Goal: Task Accomplishment & Management: Complete application form

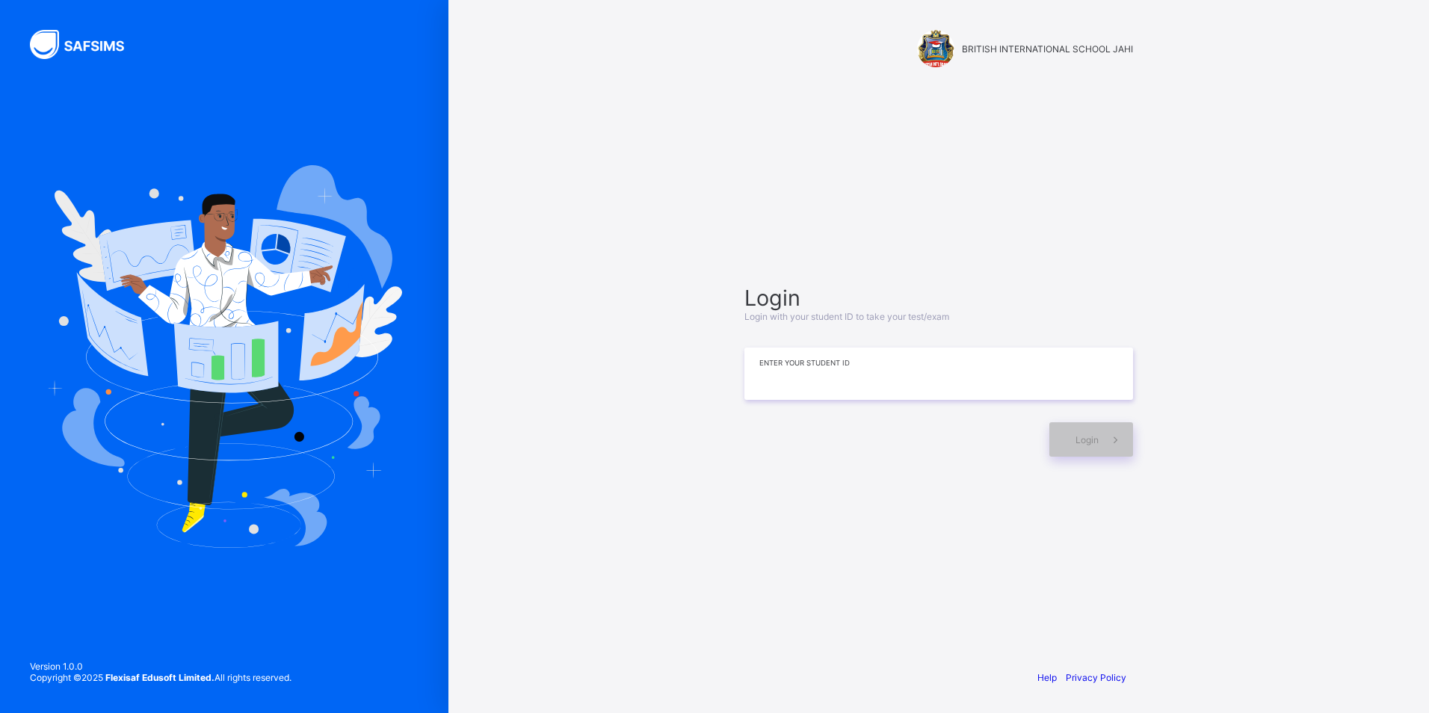
click at [1051, 359] on input at bounding box center [938, 374] width 389 height 52
type input "**********"
click at [1084, 446] on div "Login" at bounding box center [1091, 439] width 84 height 34
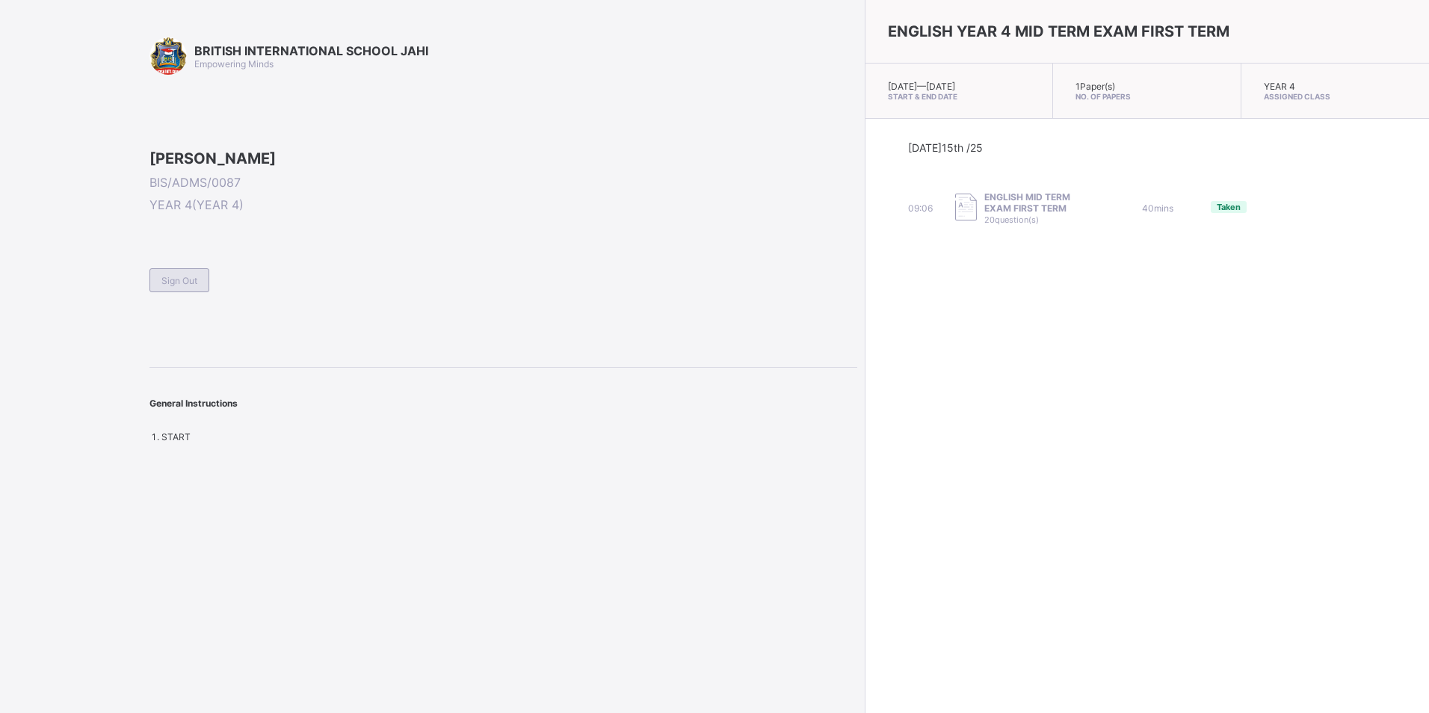
click at [173, 292] on div "Sign Out" at bounding box center [179, 280] width 60 height 24
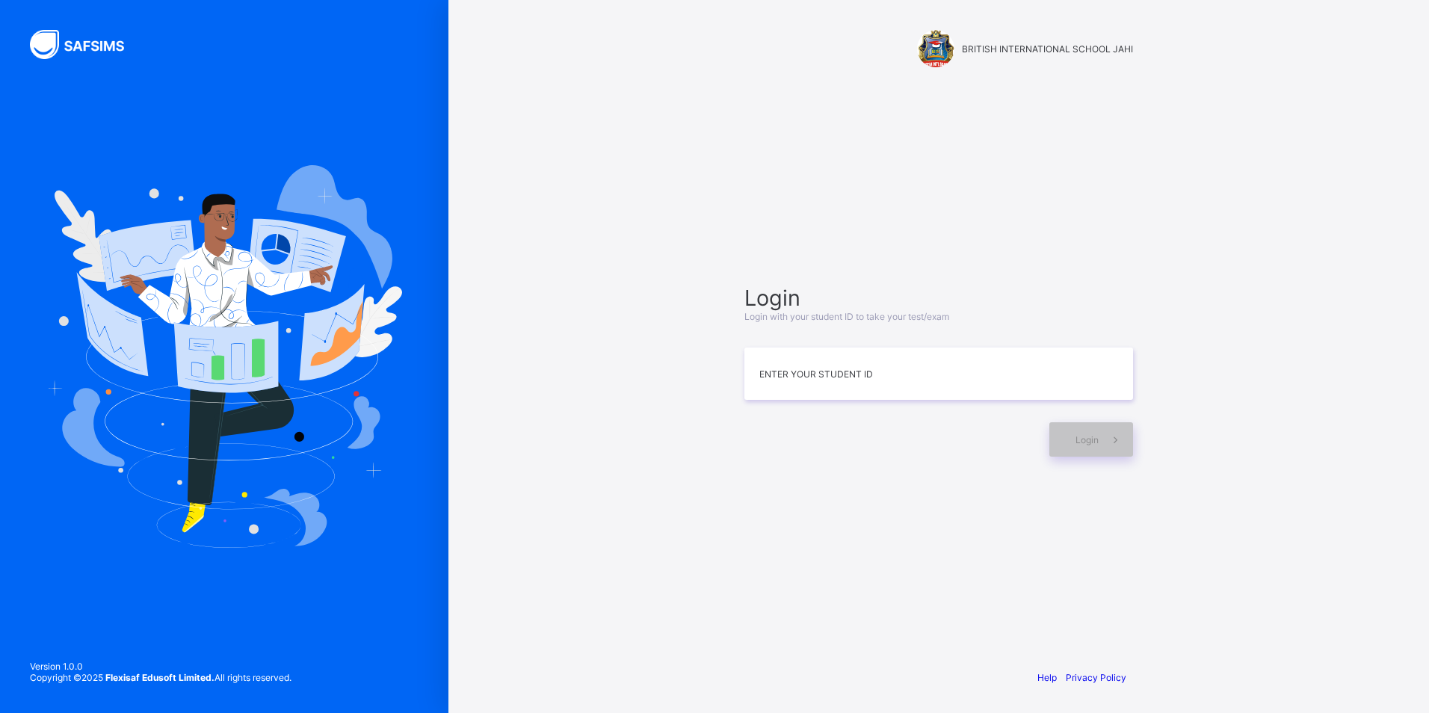
drag, startPoint x: 763, startPoint y: 369, endPoint x: 1011, endPoint y: 299, distance: 257.9
drag, startPoint x: 981, startPoint y: 267, endPoint x: 807, endPoint y: 373, distance: 203.9
drag, startPoint x: 807, startPoint y: 373, endPoint x: 1362, endPoint y: 371, distance: 555.3
drag, startPoint x: 1362, startPoint y: 371, endPoint x: 795, endPoint y: 370, distance: 567.2
drag, startPoint x: 795, startPoint y: 370, endPoint x: 1127, endPoint y: 365, distance: 331.9
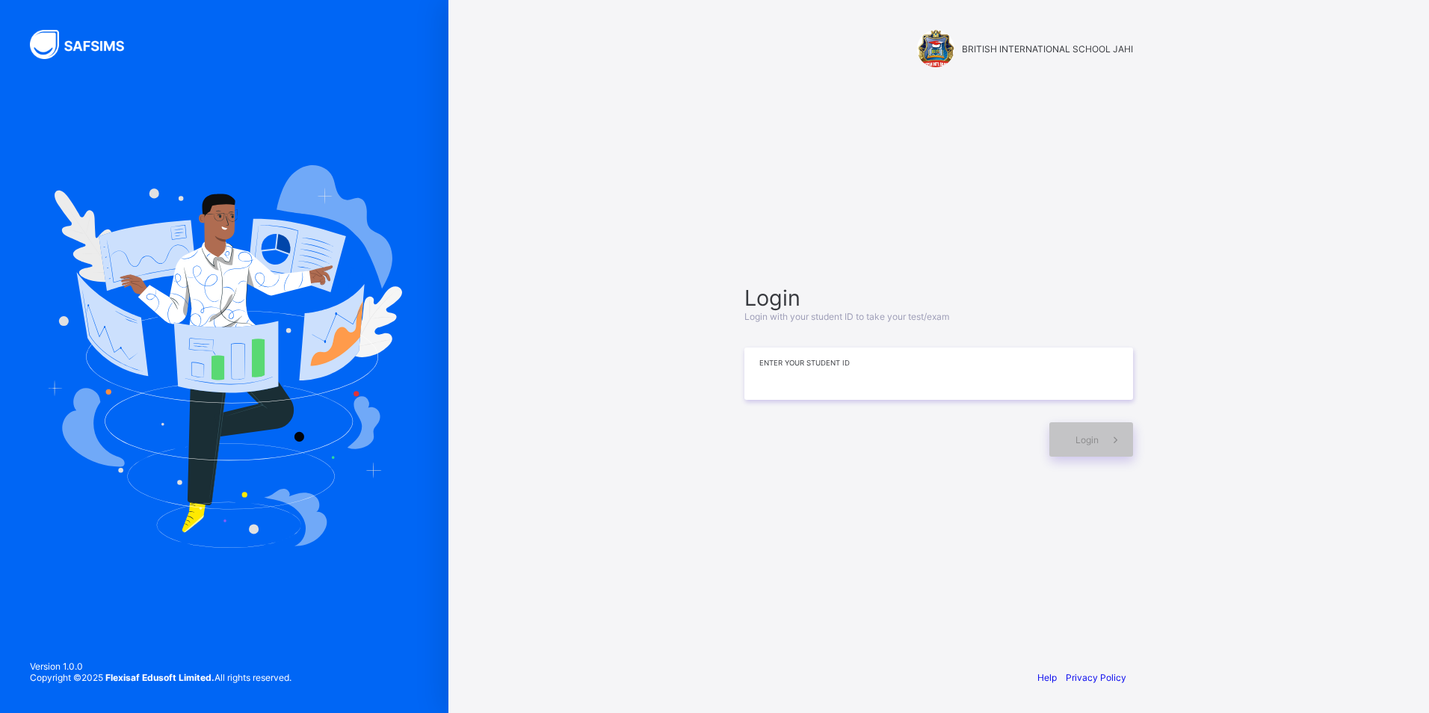
click at [785, 388] on input at bounding box center [938, 374] width 389 height 52
type input "**********"
click at [1098, 445] on div "Login" at bounding box center [1091, 439] width 84 height 34
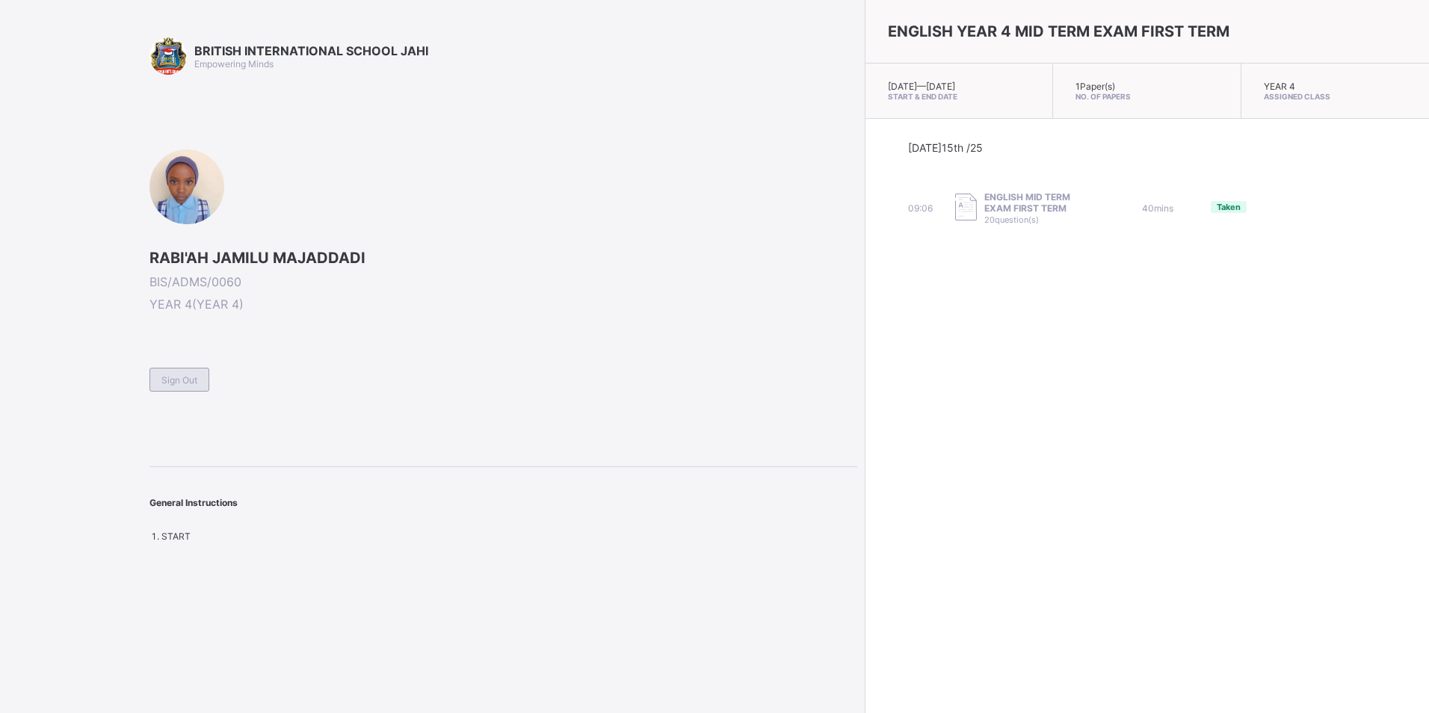
click at [196, 369] on div "Sign Out" at bounding box center [179, 380] width 60 height 24
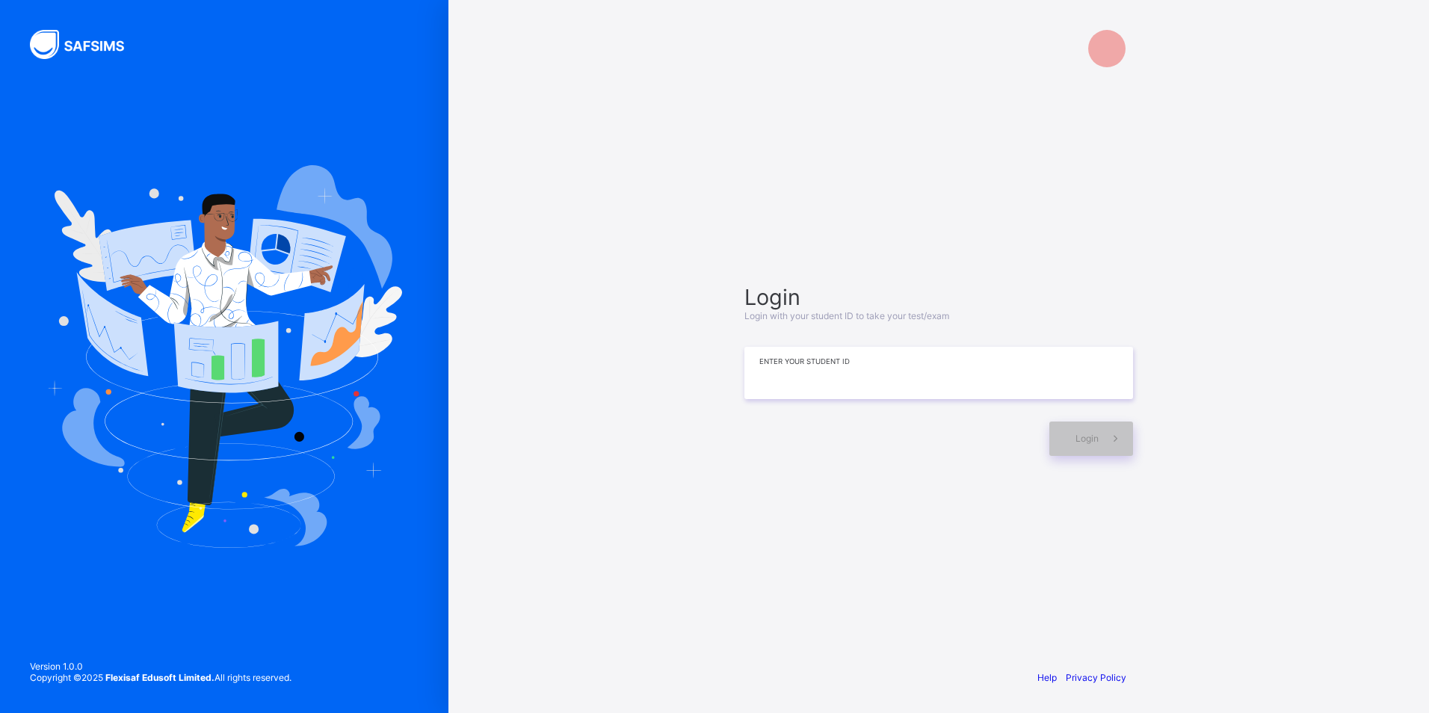
click at [933, 356] on input at bounding box center [938, 373] width 389 height 52
type input "**********"
click at [1065, 433] on div "Login" at bounding box center [1091, 439] width 84 height 34
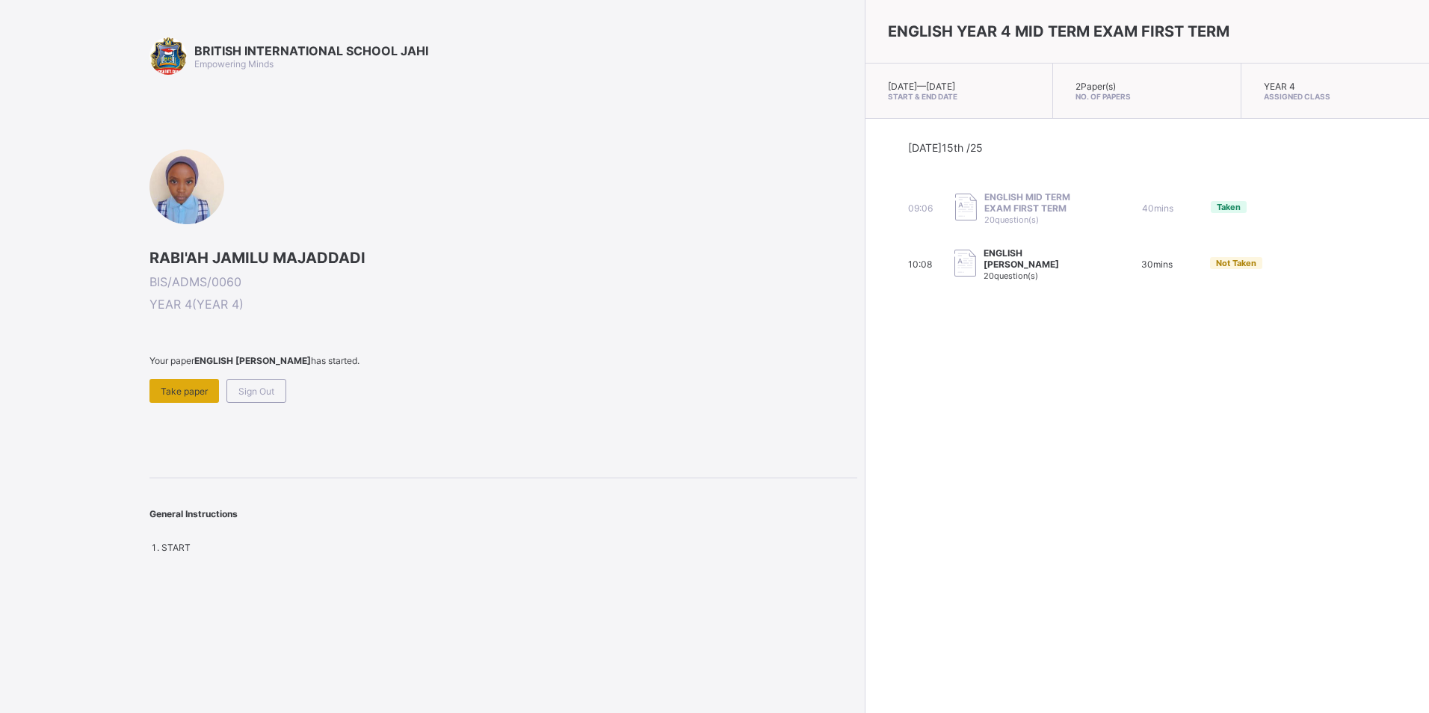
click at [161, 389] on span "Take paper" at bounding box center [184, 391] width 47 height 11
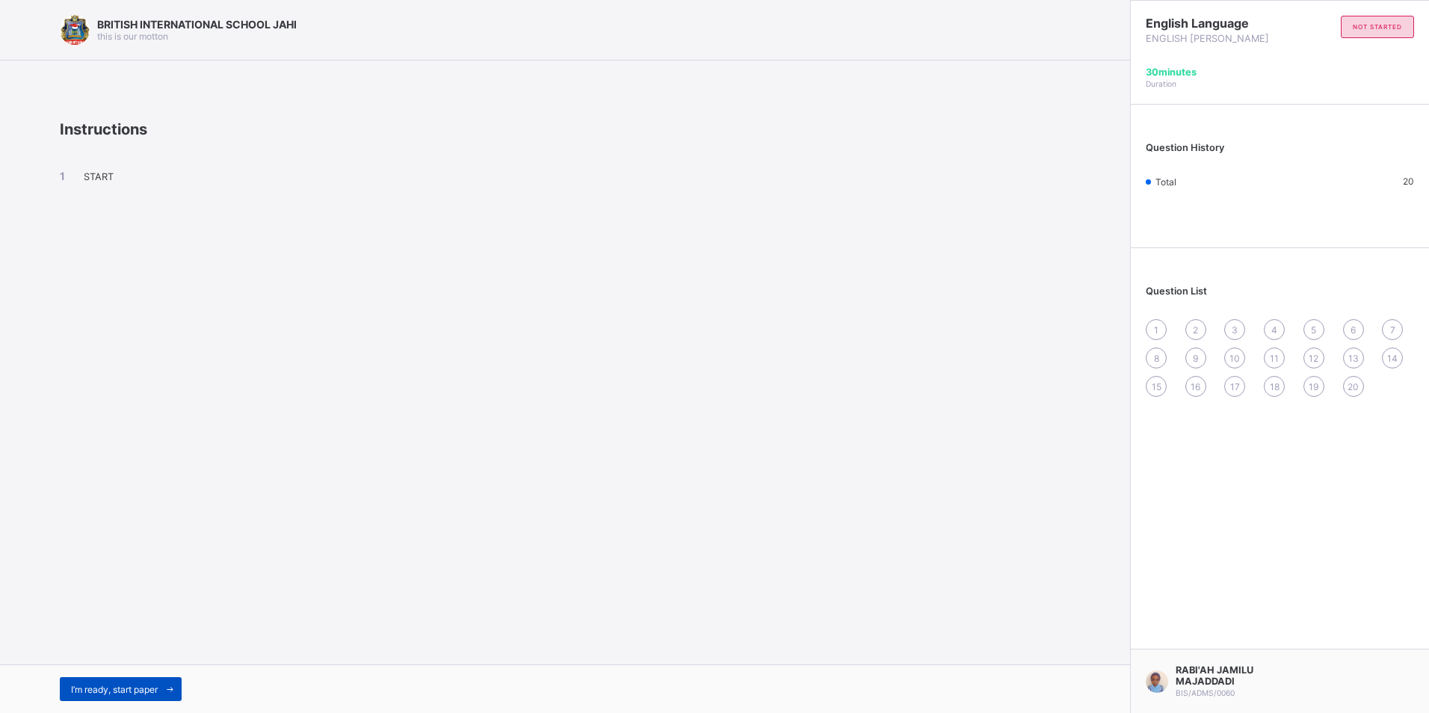
click at [66, 679] on div "I’m ready, start paper" at bounding box center [121, 689] width 122 height 24
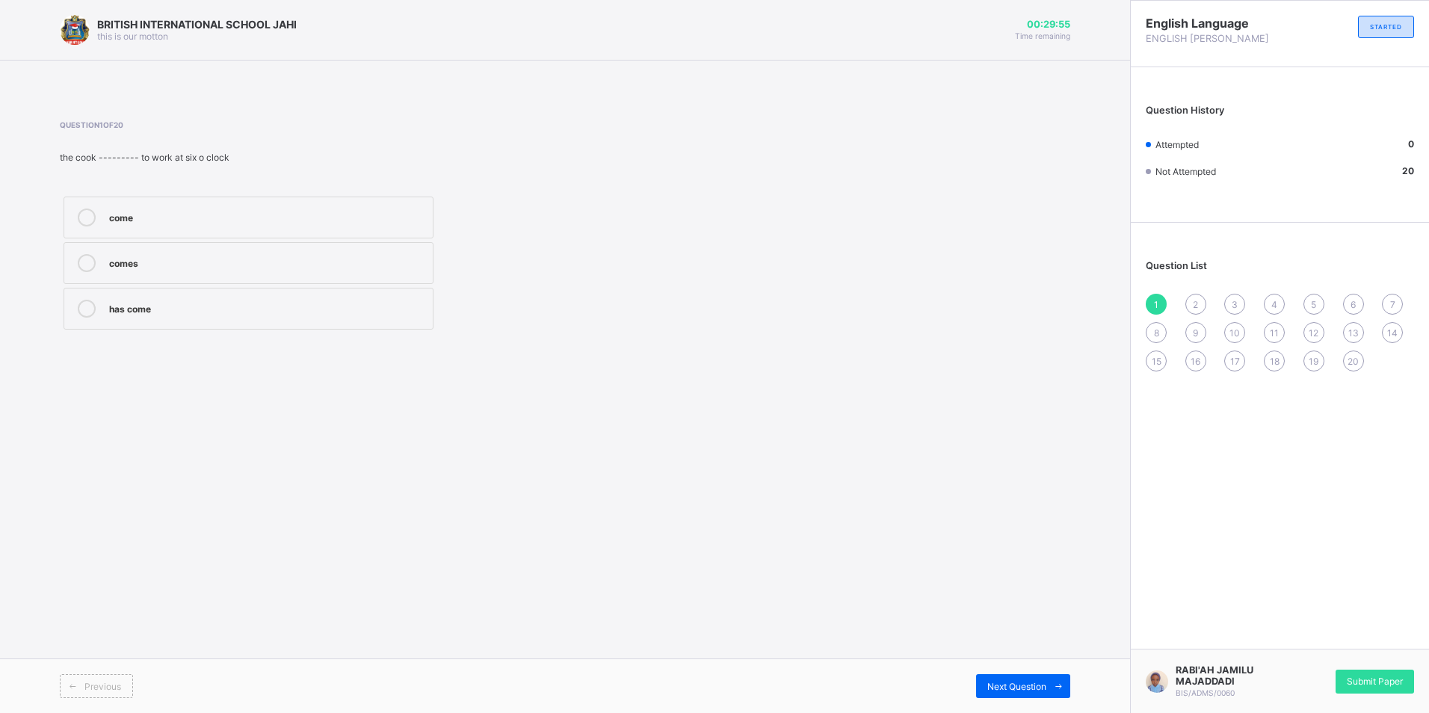
click at [129, 220] on div "come" at bounding box center [267, 216] width 316 height 15
click at [1051, 684] on span at bounding box center [1058, 686] width 24 height 24
click at [259, 247] on label "very" at bounding box center [249, 263] width 370 height 42
click at [1052, 685] on span at bounding box center [1058, 686] width 24 height 24
click at [295, 270] on div "as soon as" at bounding box center [267, 263] width 316 height 18
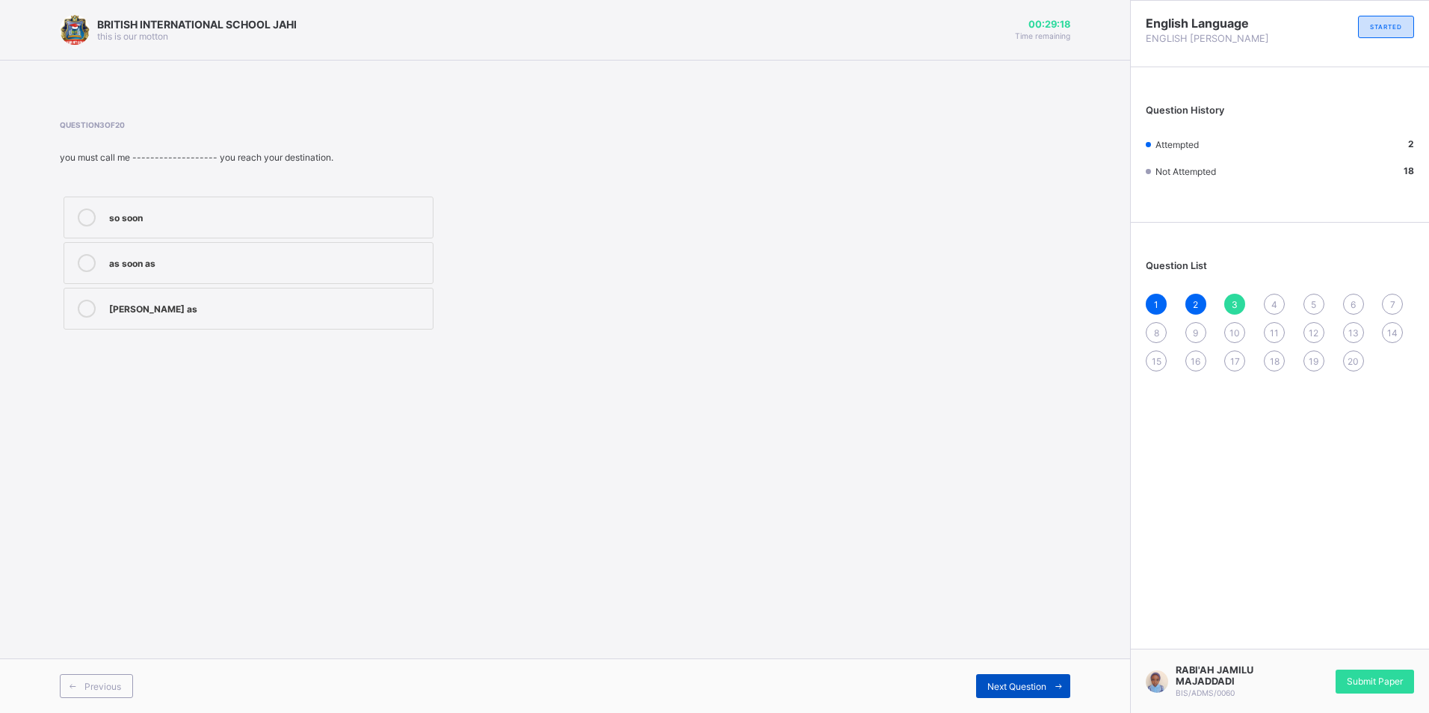
click at [1053, 682] on icon at bounding box center [1058, 687] width 11 height 10
click at [195, 250] on label "was" at bounding box center [249, 263] width 370 height 42
click at [1057, 689] on icon at bounding box center [1058, 687] width 11 height 10
click at [145, 217] on div "to write" at bounding box center [267, 216] width 316 height 15
click at [1049, 681] on span at bounding box center [1058, 686] width 24 height 24
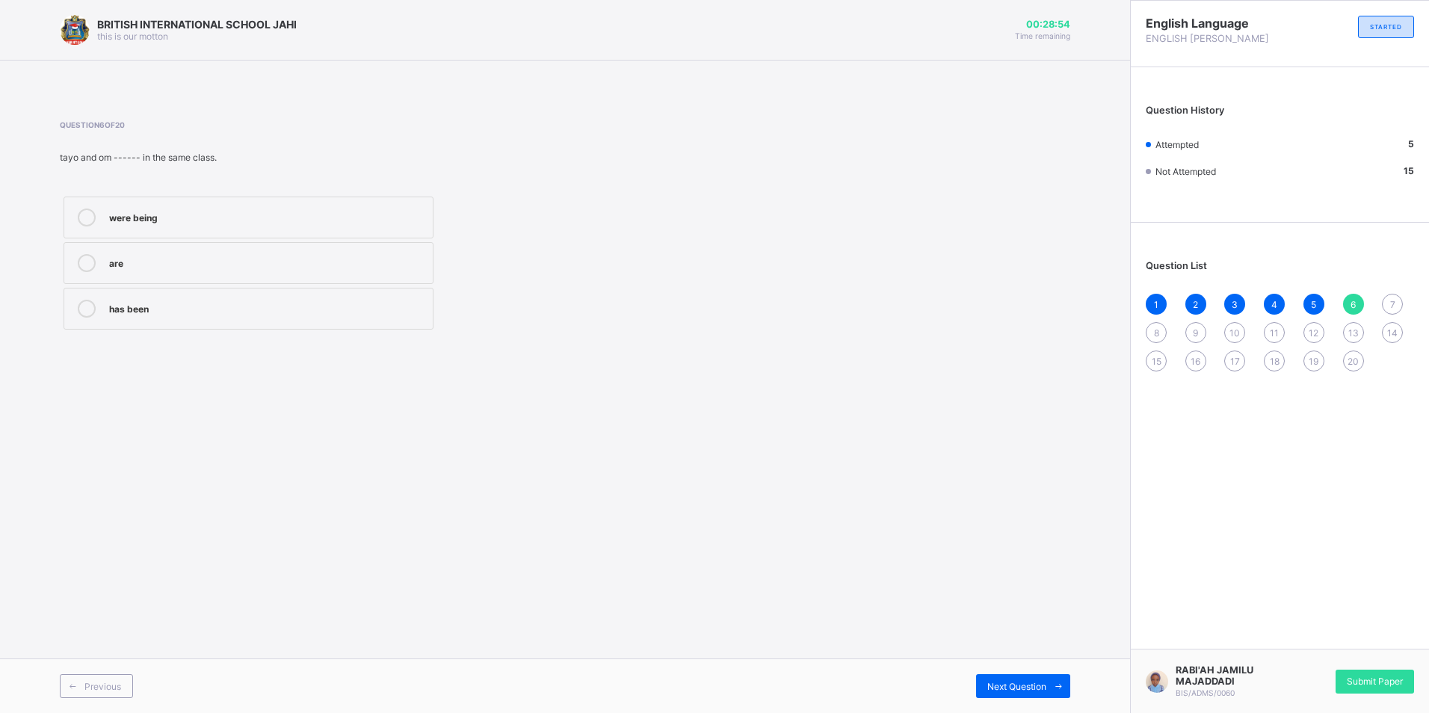
click at [190, 250] on label "are" at bounding box center [249, 263] width 370 height 42
click at [1054, 684] on icon at bounding box center [1058, 687] width 11 height 10
click at [287, 265] on div "against" at bounding box center [267, 261] width 316 height 15
click at [1053, 692] on span at bounding box center [1058, 686] width 24 height 24
click at [393, 297] on label "some" at bounding box center [249, 309] width 370 height 42
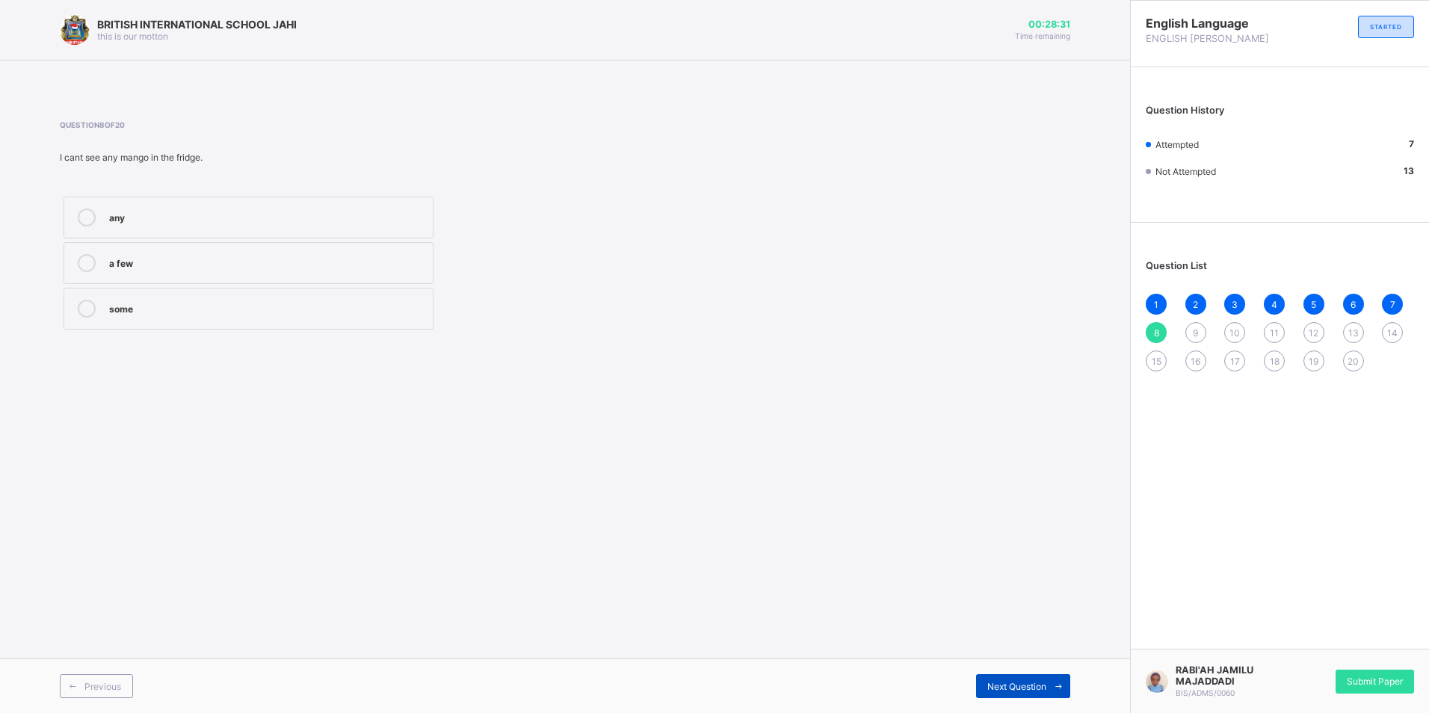
click at [1054, 685] on icon at bounding box center [1058, 687] width 11 height 10
click at [236, 251] on label "themselves" at bounding box center [249, 263] width 370 height 42
click at [367, 305] on div "themselves" at bounding box center [267, 307] width 316 height 15
click at [1051, 688] on span at bounding box center [1058, 686] width 24 height 24
click at [382, 259] on div "through" at bounding box center [267, 261] width 316 height 15
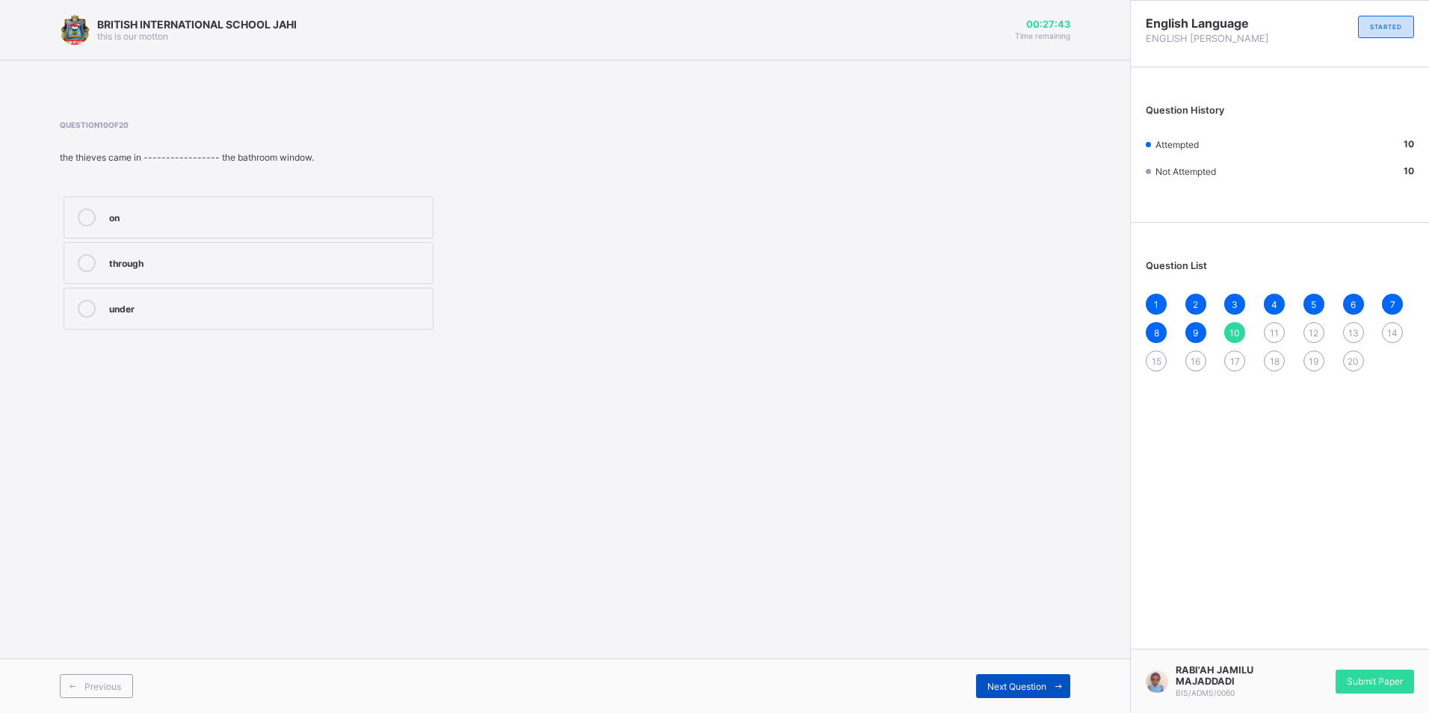
click at [999, 691] on span "Next Question" at bounding box center [1016, 686] width 59 height 11
click at [187, 268] on div "between" at bounding box center [267, 261] width 316 height 15
click at [1023, 696] on div "Next Question" at bounding box center [1023, 686] width 94 height 24
click at [1275, 330] on span "11" at bounding box center [1274, 332] width 9 height 11
click at [1308, 334] on div "12" at bounding box center [1313, 332] width 21 height 21
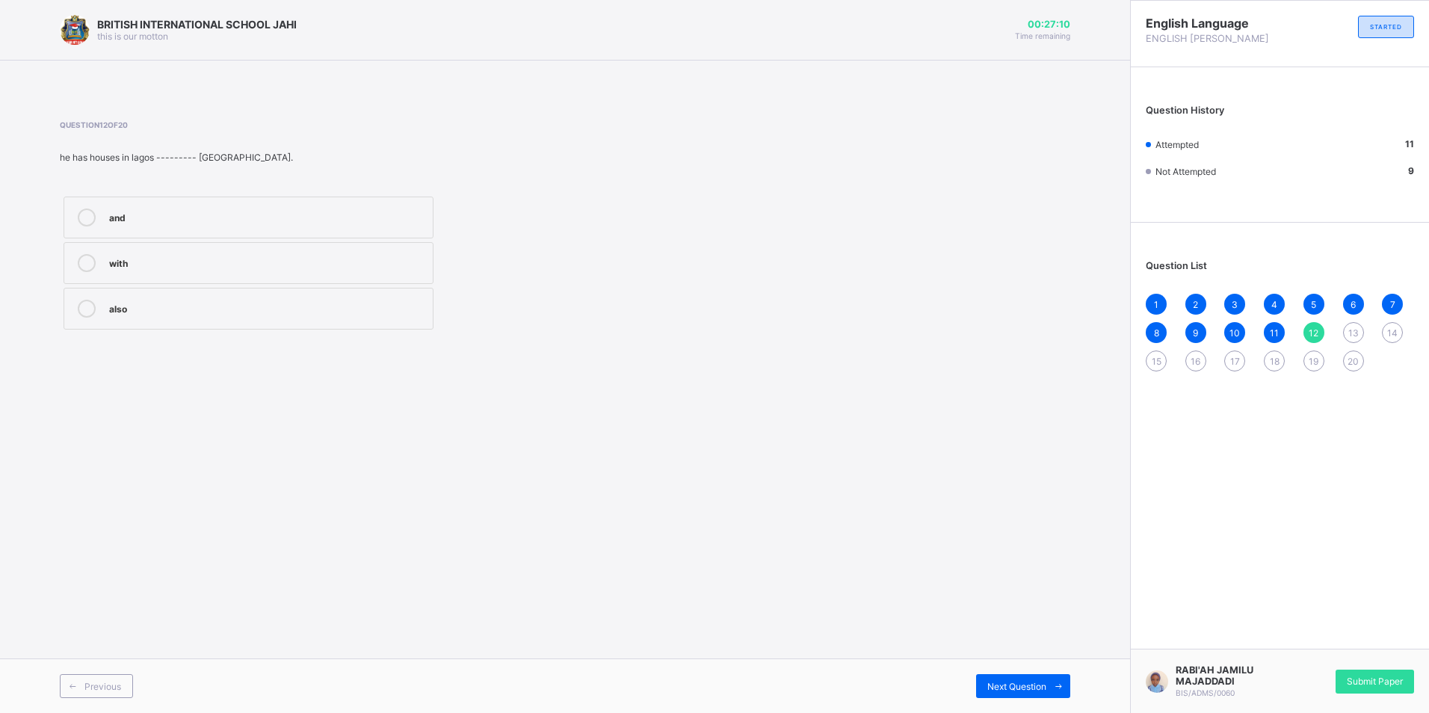
click at [180, 209] on div "and" at bounding box center [267, 216] width 316 height 15
click at [1053, 682] on icon at bounding box center [1058, 687] width 11 height 10
click at [1310, 331] on span "12" at bounding box center [1314, 332] width 10 height 11
click at [226, 246] on label "with" at bounding box center [249, 263] width 370 height 42
click at [229, 238] on label "and" at bounding box center [249, 218] width 370 height 42
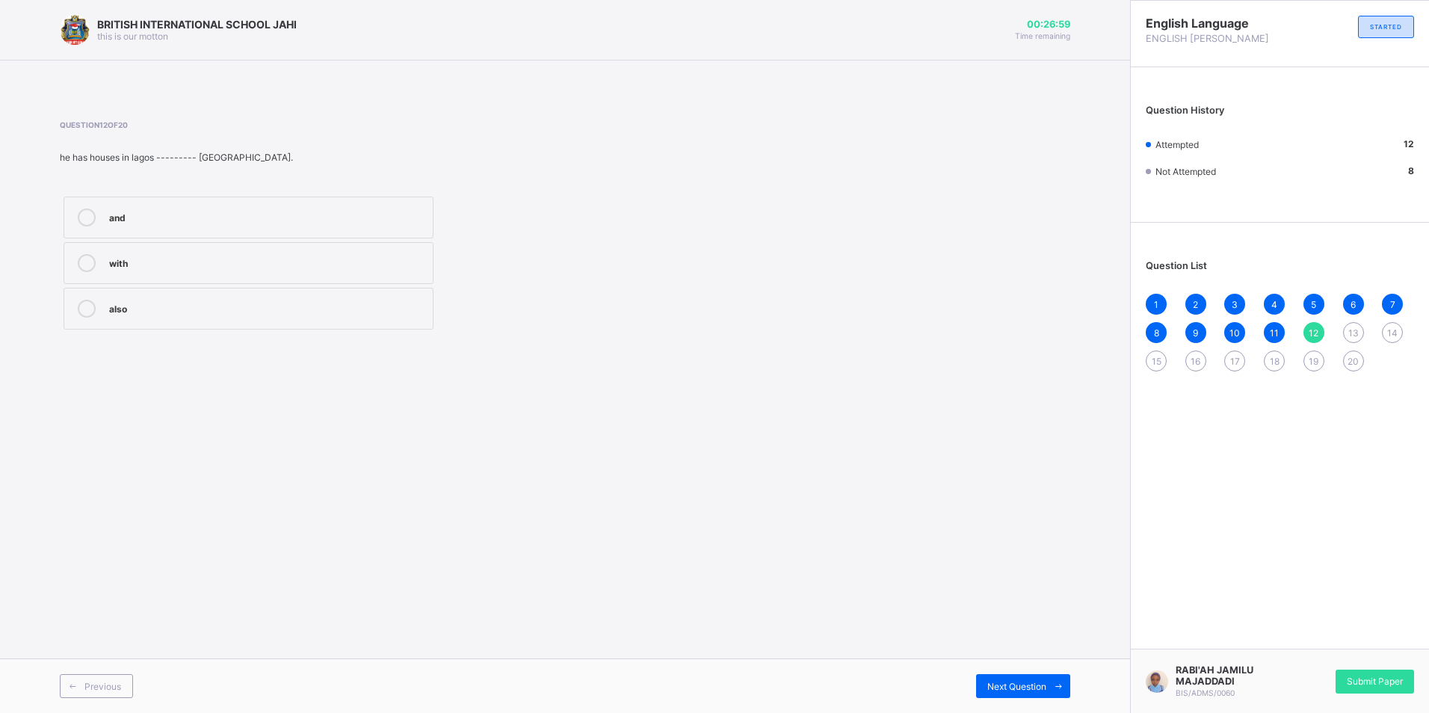
click at [1352, 325] on div "13" at bounding box center [1353, 332] width 21 height 21
click at [330, 205] on label "wasn’t" at bounding box center [249, 218] width 370 height 42
click at [1392, 331] on span "14" at bounding box center [1392, 332] width 10 height 11
click at [179, 300] on div "does" at bounding box center [267, 307] width 316 height 15
click at [976, 691] on div "Next Question" at bounding box center [1023, 686] width 94 height 24
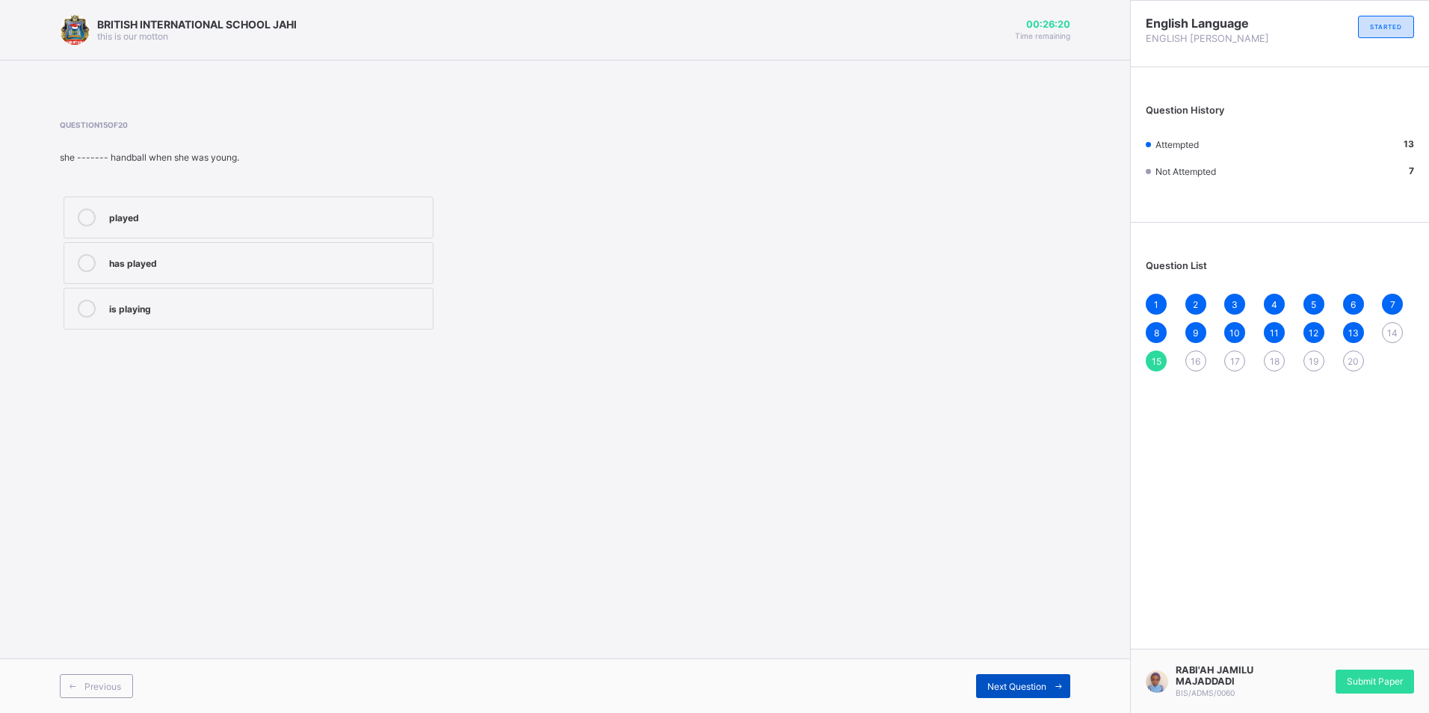
click at [983, 690] on div "Next Question" at bounding box center [1023, 686] width 94 height 24
click at [161, 217] on div "walk" at bounding box center [267, 216] width 316 height 15
click at [197, 268] on div "walking" at bounding box center [267, 261] width 316 height 15
click at [1154, 356] on span "15" at bounding box center [1157, 361] width 10 height 11
click at [149, 218] on div "played" at bounding box center [267, 216] width 316 height 15
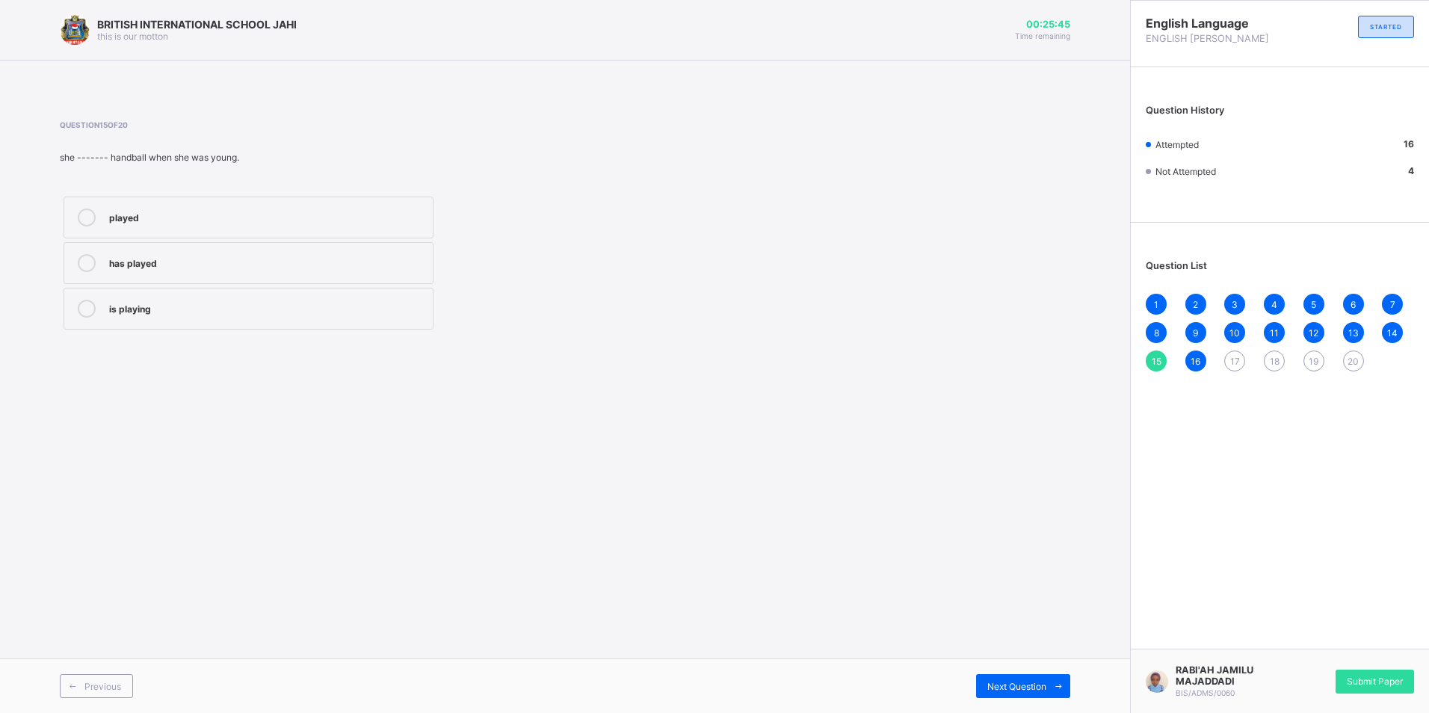
click at [1232, 354] on div "17" at bounding box center [1234, 361] width 21 height 21
click at [156, 221] on div "tall" at bounding box center [267, 216] width 316 height 15
click at [1275, 356] on span "18" at bounding box center [1275, 361] width 10 height 11
click at [148, 200] on label "wiser" at bounding box center [249, 218] width 370 height 42
click at [1307, 354] on div "19" at bounding box center [1313, 361] width 21 height 21
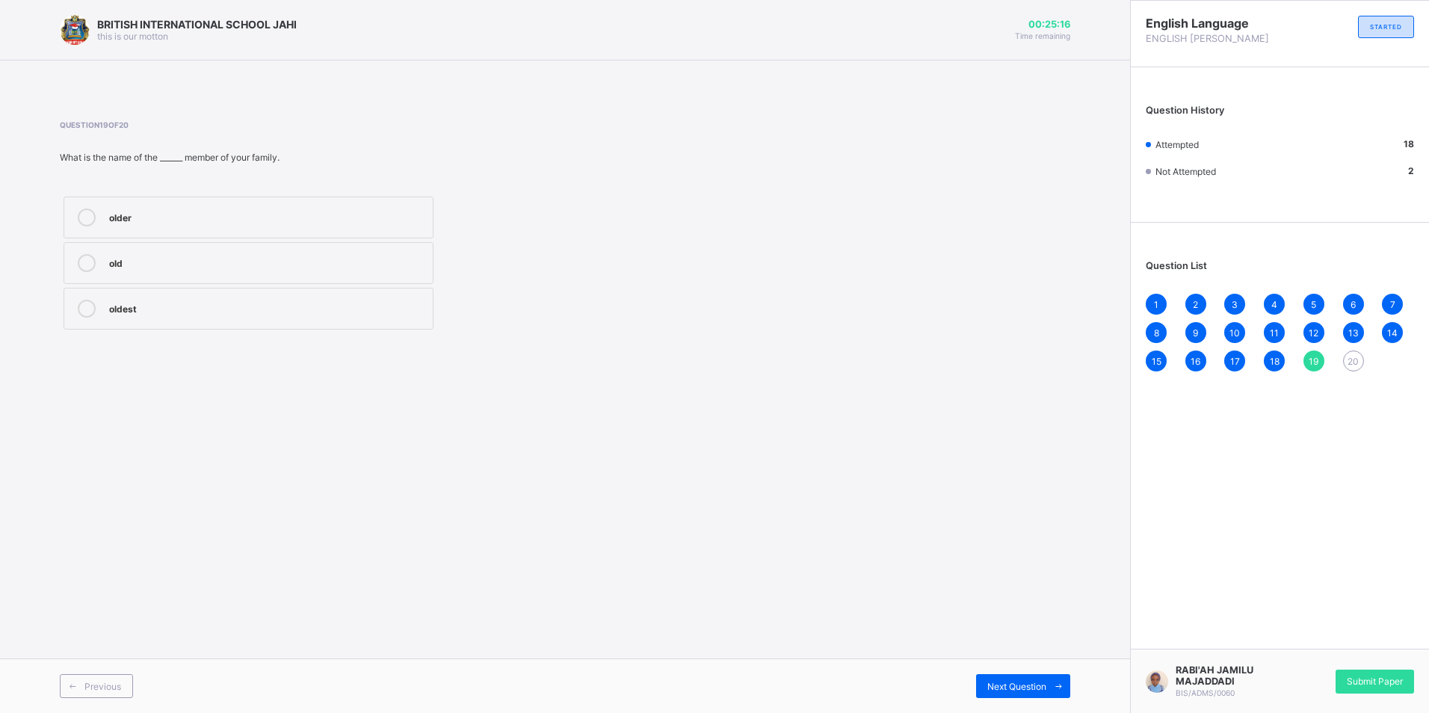
click at [155, 308] on div "oldest" at bounding box center [267, 307] width 316 height 15
click at [1352, 353] on div "20" at bounding box center [1353, 361] width 21 height 21
click at [250, 259] on div "most intelligent" at bounding box center [267, 261] width 316 height 15
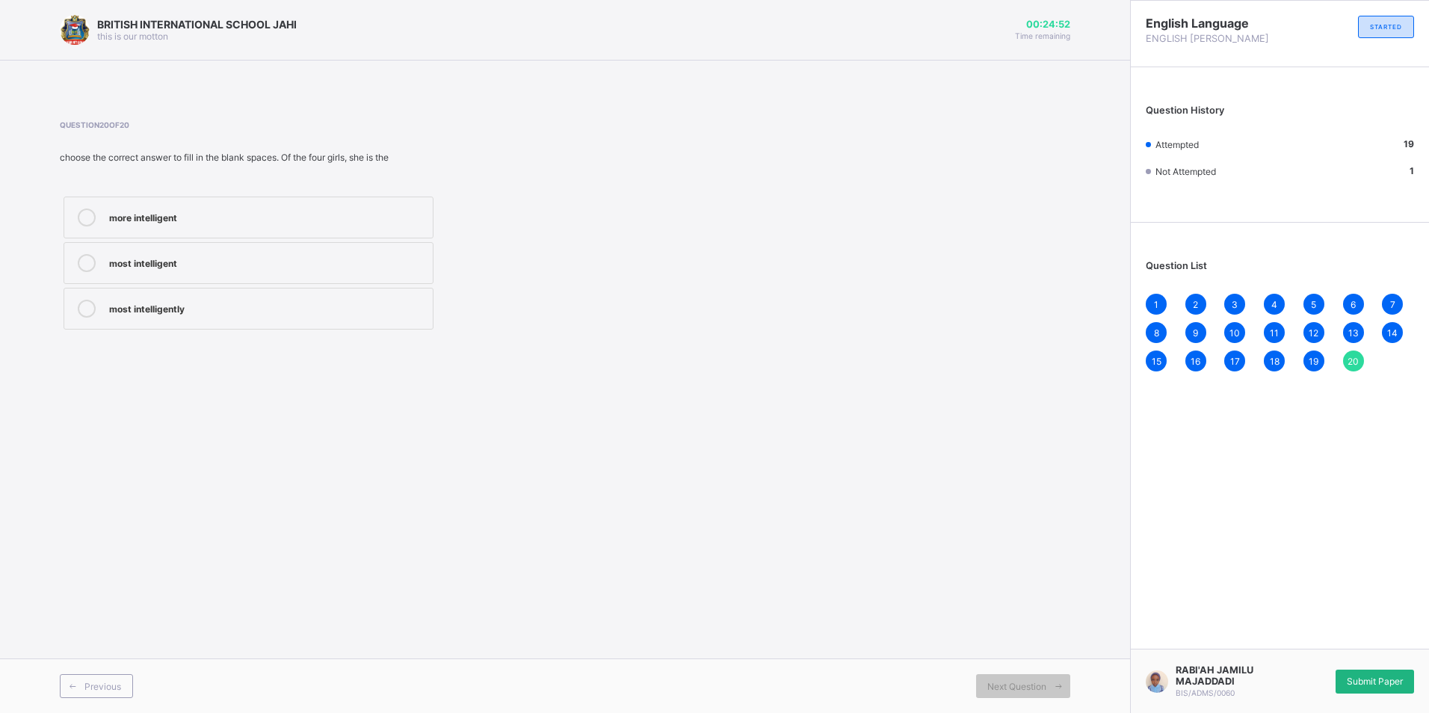
click at [1356, 675] on div "Submit Paper" at bounding box center [1375, 682] width 78 height 24
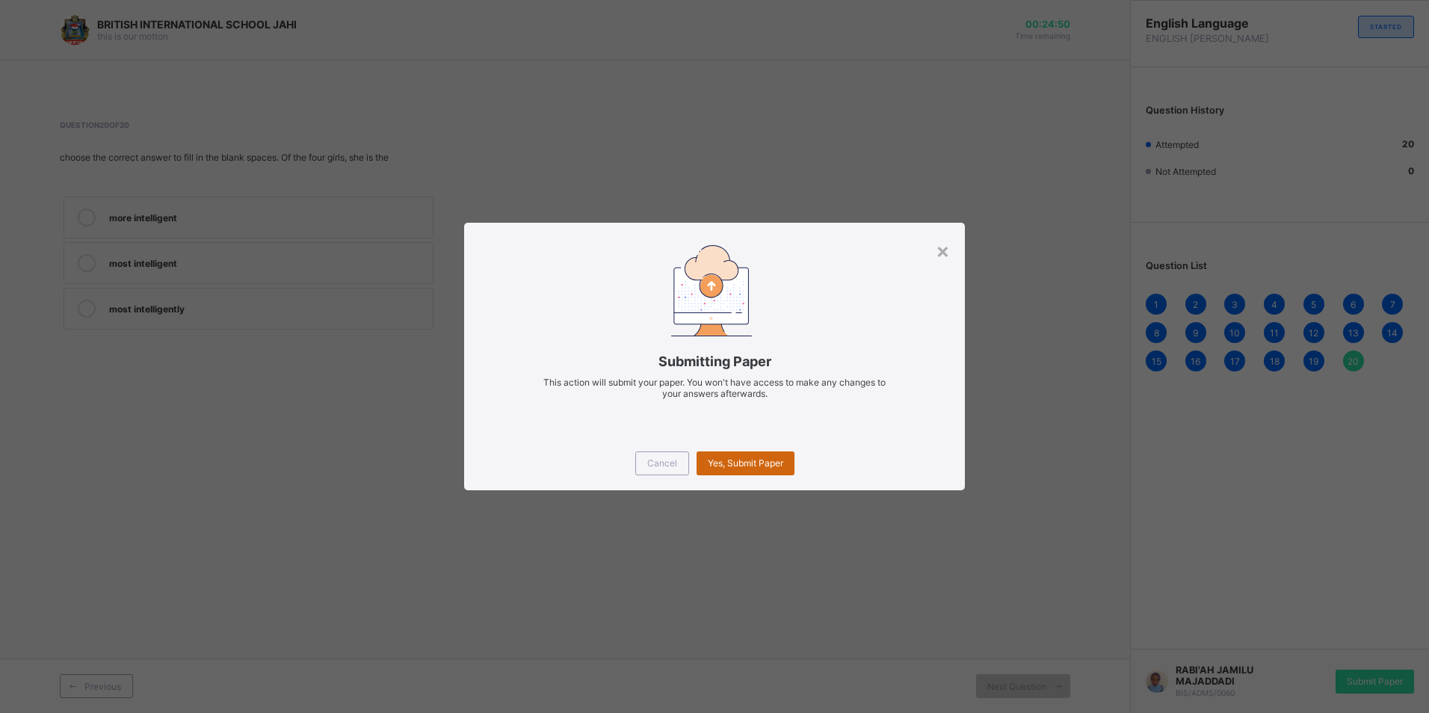
click at [776, 466] on span "Yes, Submit Paper" at bounding box center [745, 462] width 75 height 11
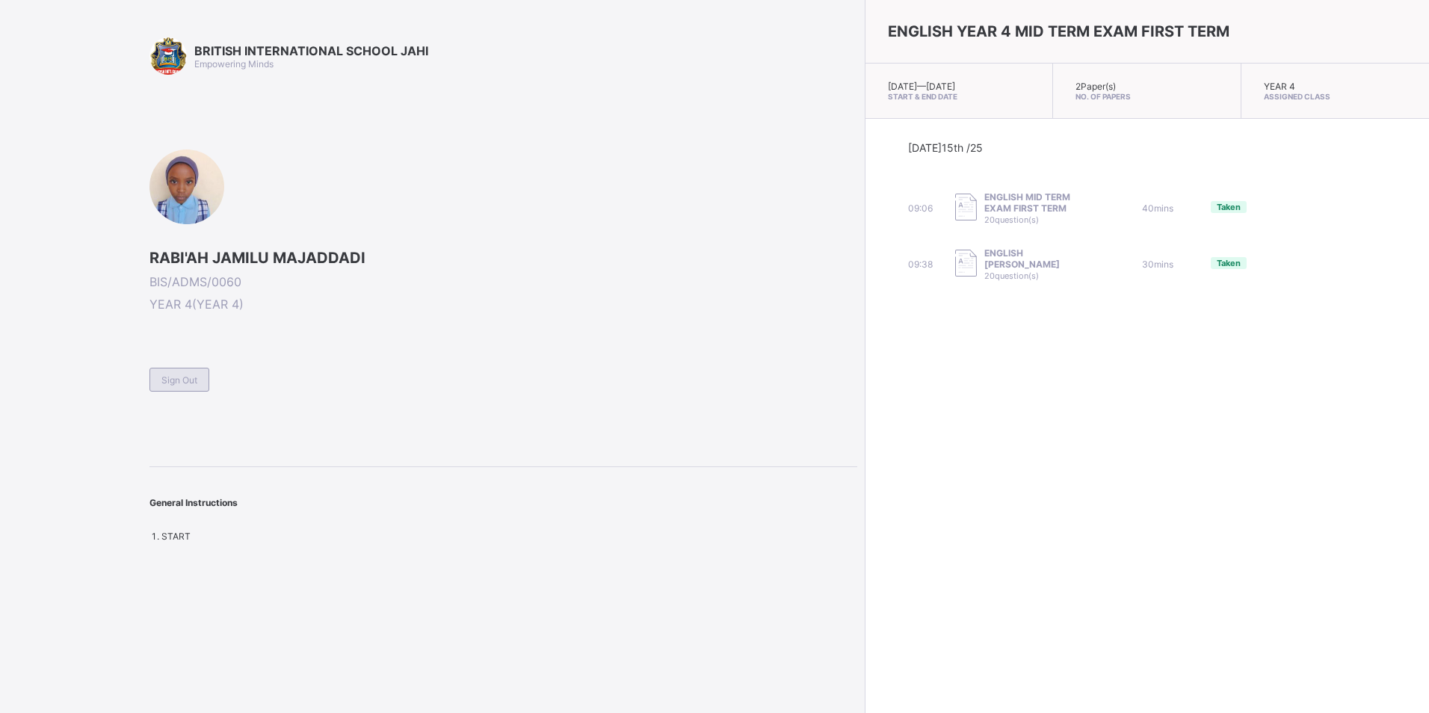
click at [182, 371] on div "Sign Out" at bounding box center [179, 380] width 60 height 24
